Goal: Check status: Check status

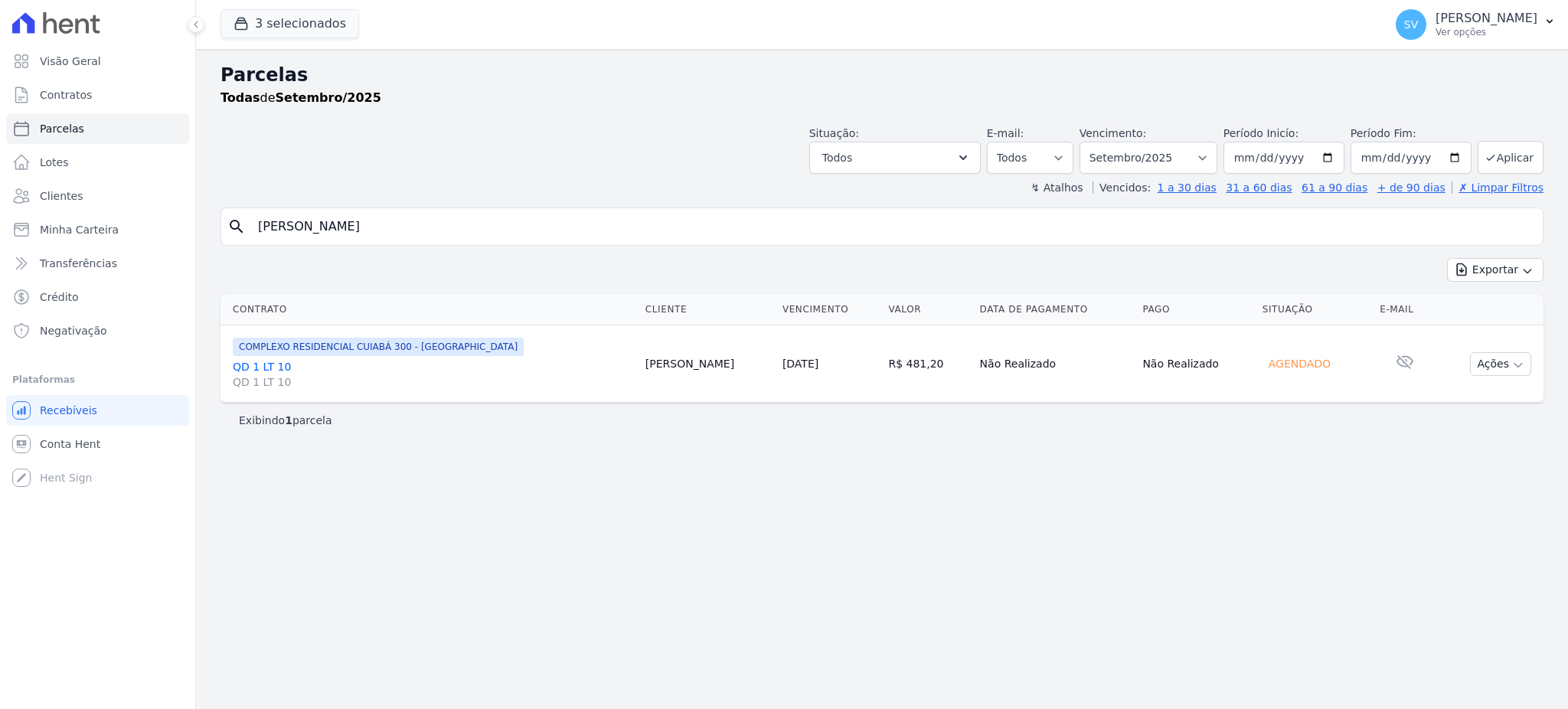
select select
click at [1211, 153] on select "[GEOGRAPHIC_DATA] por período ──────── Todos os meses Outubro/2022 Novembro/202…" at bounding box center [1149, 157] width 138 height 32
click at [1101, 142] on select "[GEOGRAPHIC_DATA] por período ──────── Todos os meses Outubro/2022 Novembro/202…" at bounding box center [1149, 157] width 138 height 32
click at [1213, 156] on select "[GEOGRAPHIC_DATA] por período ──────── Todos os meses Outubro/2022 Novembro/202…" at bounding box center [1149, 157] width 138 height 32
select select "08/2025"
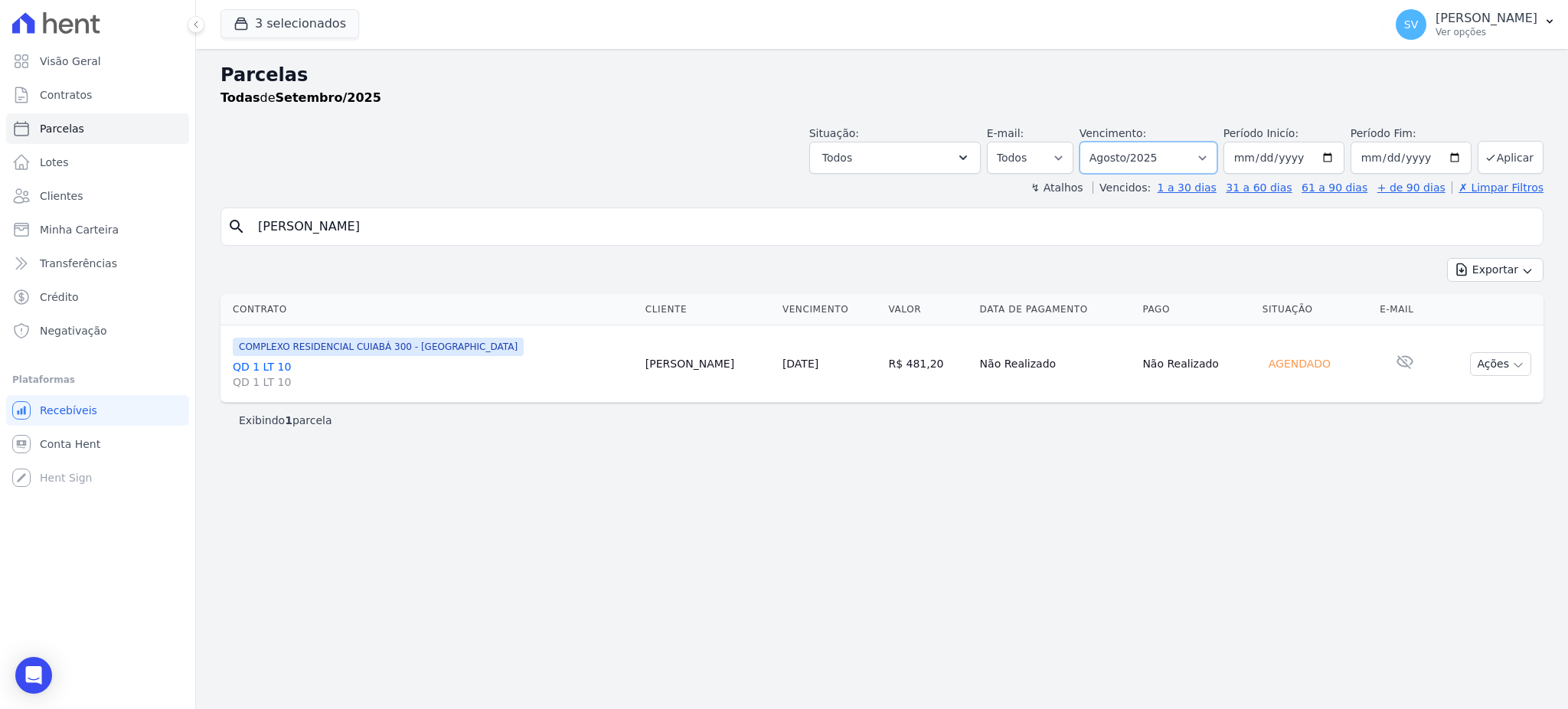
click at [1101, 142] on select "[GEOGRAPHIC_DATA] por período ──────── Todos os meses Outubro/2022 Novembro/202…" at bounding box center [1149, 157] width 138 height 32
select select
click at [1236, 148] on div "Situação: Agendado Em Aberto Pago Processando Cancelado Vencido Transferindo De…" at bounding box center [1177, 149] width 735 height 48
click at [1217, 152] on select "Filtrar por período ──────── Todos os meses Outubro/2022 Novembro/2022 Dezembro…" at bounding box center [1149, 157] width 138 height 32
select select "10/2024"
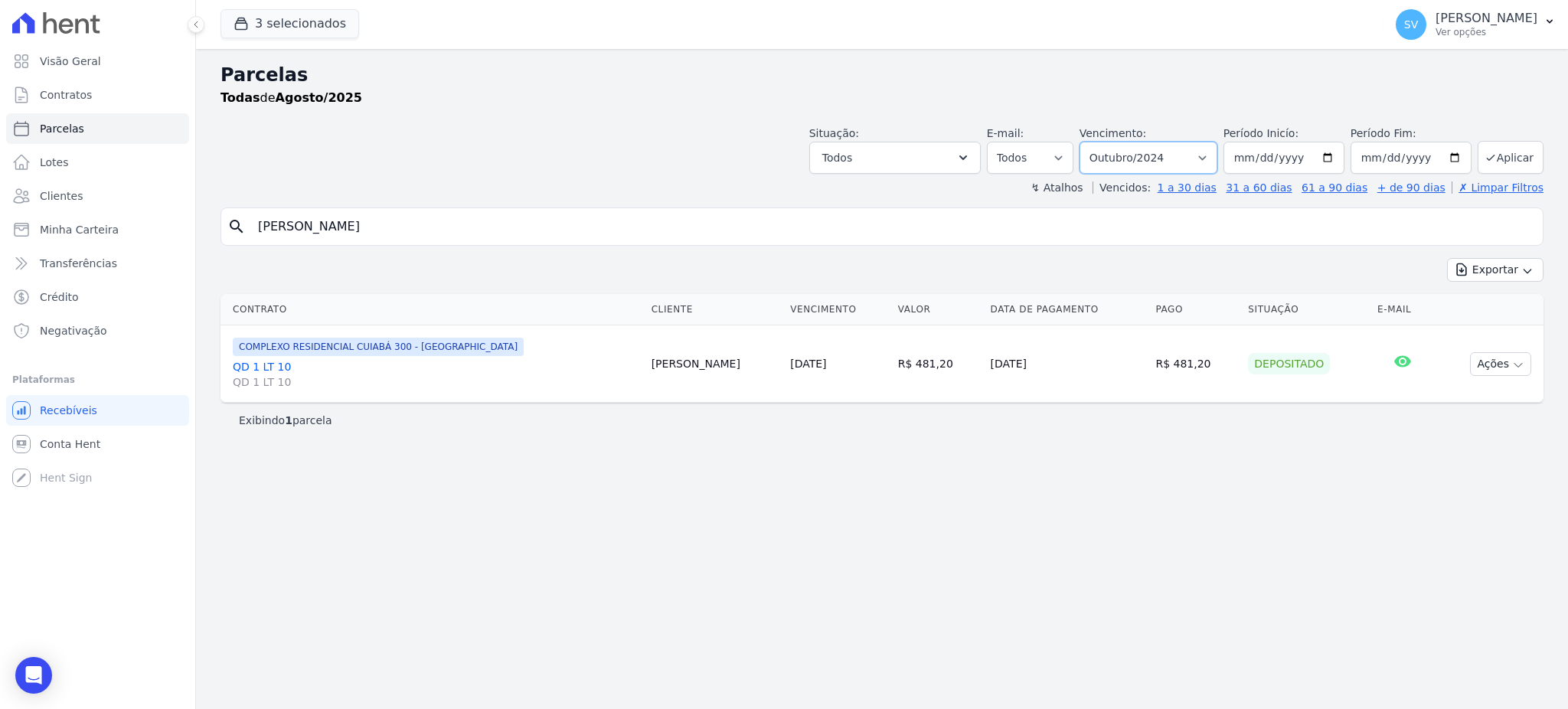
click at [1101, 142] on select "[GEOGRAPHIC_DATA] por período ──────── Todos os meses Outubro/2022 Novembro/202…" at bounding box center [1149, 157] width 138 height 32
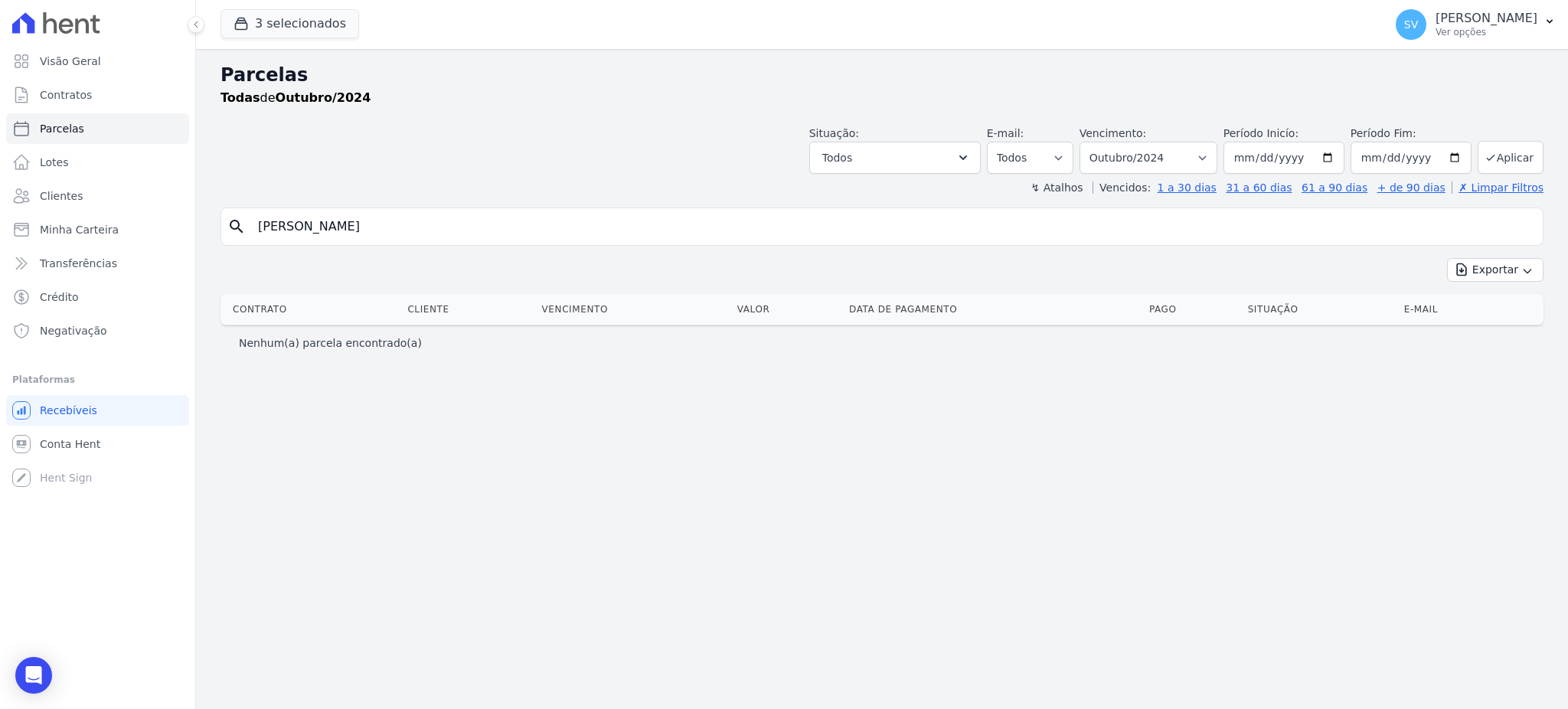
select select
click at [554, 224] on input "[PERSON_NAME]" at bounding box center [892, 227] width 1288 height 30
click at [735, 246] on div "search Elaine Maria da Costa Exportar Exportar PDF Exportar CSV Contrato Client…" at bounding box center [882, 284] width 1323 height 153
drag, startPoint x: 697, startPoint y: 241, endPoint x: 0, endPoint y: 243, distance: 697.0
click at [0, 243] on div "Visão Geral Contratos Parcelas Lotes Clientes Minha Carteira Transferências Cré…" at bounding box center [784, 354] width 1568 height 709
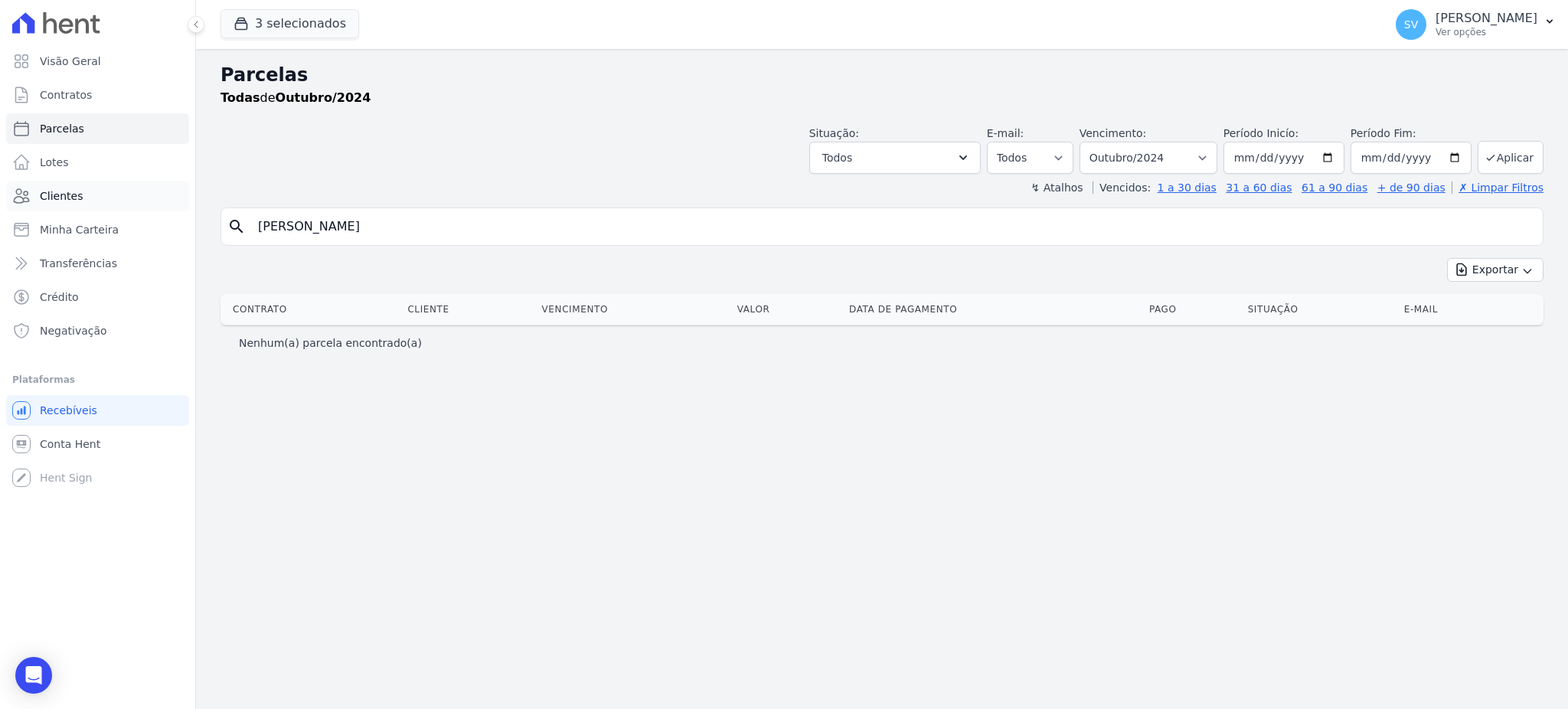
select select
click at [97, 132] on link "Parcelas" at bounding box center [98, 128] width 183 height 30
select select
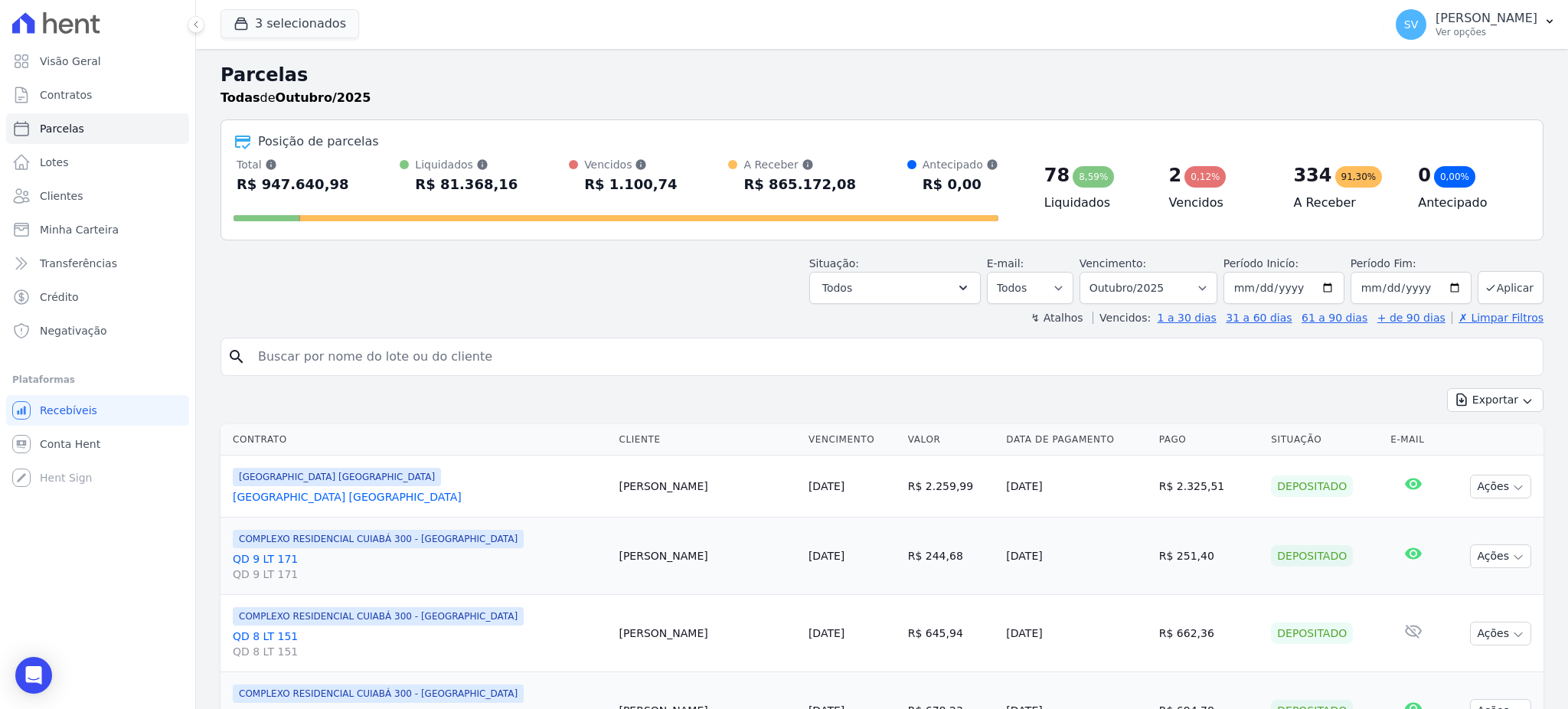
click at [421, 353] on input "search" at bounding box center [892, 356] width 1288 height 30
type input "v"
select select
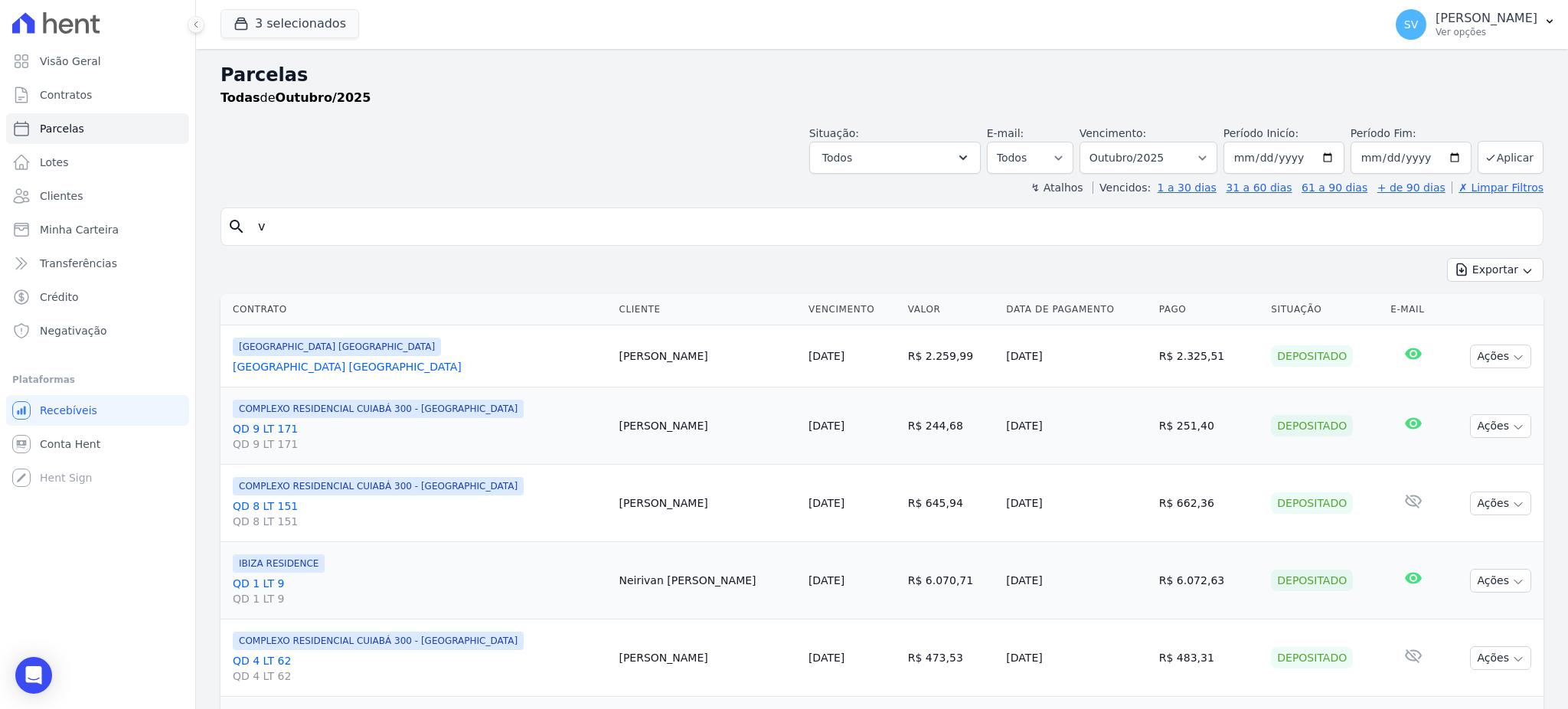
click at [449, 357] on div "BAHAMAS EAST VILLAGE BAHAMAS EAST VILLAGE" at bounding box center [420, 356] width 374 height 37
drag, startPoint x: 316, startPoint y: 216, endPoint x: 116, endPoint y: 218, distance: 200.0
click at [121, 218] on div "Visão Geral Contratos Parcelas Lotes Clientes Minha Carteira Transferências Cré…" at bounding box center [784, 354] width 1568 height 709
drag, startPoint x: 273, startPoint y: 230, endPoint x: 209, endPoint y: 216, distance: 65.5
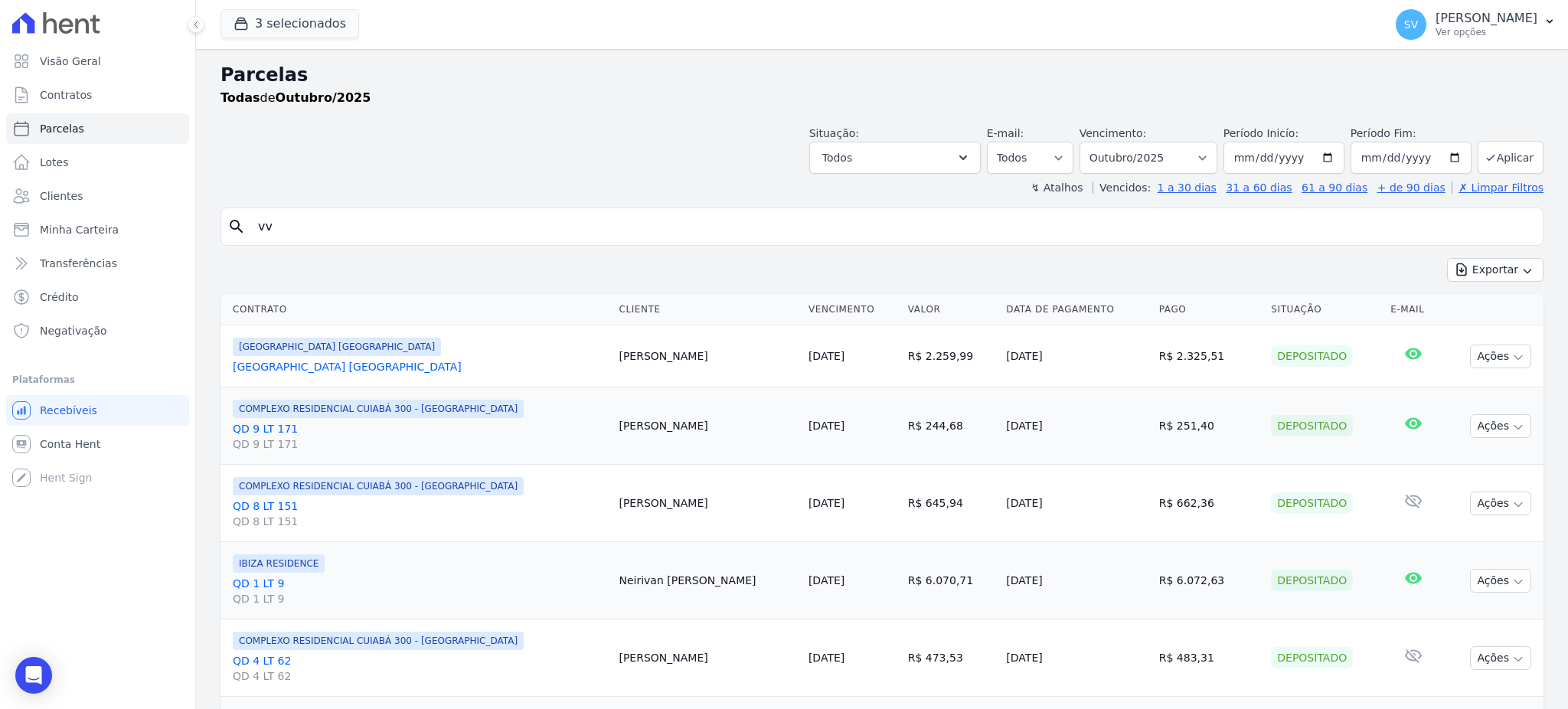
type input "v"
paste input "[PERSON_NAME]"
type input "[PERSON_NAME]"
select select
